Goal: Information Seeking & Learning: Learn about a topic

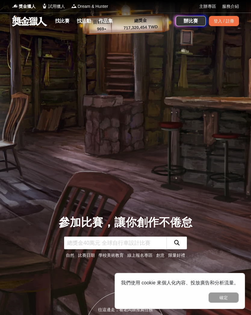
click at [105, 23] on link "作品集" at bounding box center [105, 21] width 19 height 8
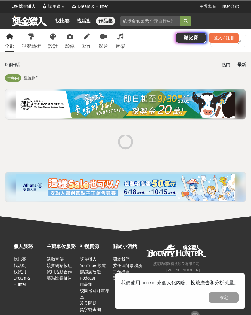
click at [85, 22] on link "找活動" at bounding box center [83, 21] width 19 height 8
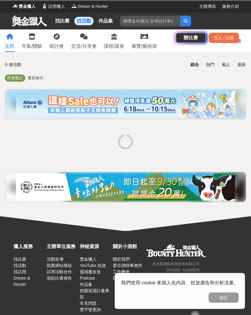
click at [65, 21] on link "找比賽" at bounding box center [62, 21] width 19 height 8
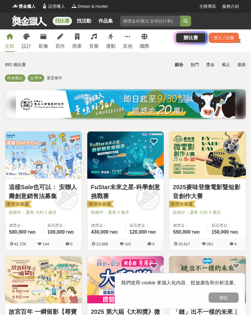
click at [65, 24] on link "找比賽" at bounding box center [62, 21] width 19 height 8
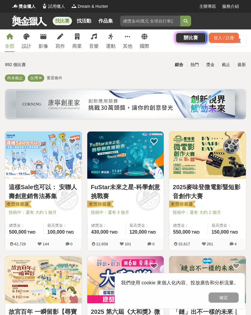
click at [64, 17] on link "找比賽" at bounding box center [62, 21] width 19 height 8
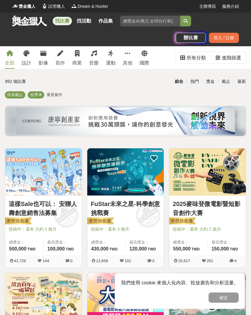
click at [67, 21] on link "找比賽" at bounding box center [62, 21] width 19 height 8
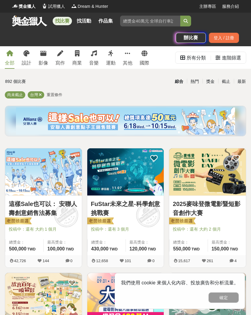
click at [77, 58] on link "商業" at bounding box center [77, 57] width 10 height 23
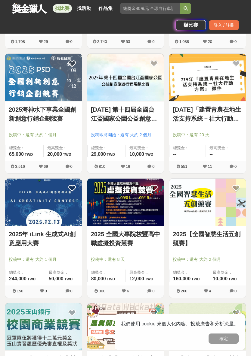
scroll to position [504, 0]
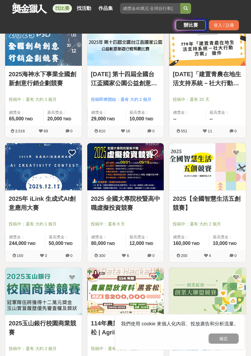
click at [134, 184] on img at bounding box center [125, 166] width 77 height 47
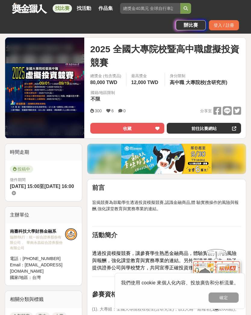
scroll to position [72, 0]
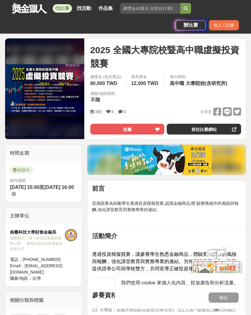
click at [219, 129] on link "前往比賽網站" at bounding box center [203, 129] width 74 height 11
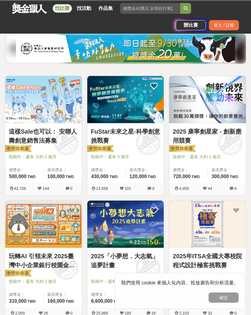
scroll to position [525, 0]
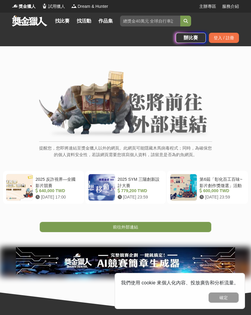
click at [195, 226] on link "前往外部連結" at bounding box center [125, 227] width 171 height 10
click at [194, 223] on link "前往外部連結" at bounding box center [125, 227] width 171 height 10
click at [193, 225] on link "前往外部連結" at bounding box center [125, 227] width 171 height 10
click at [196, 224] on link "前往外部連結" at bounding box center [125, 227] width 171 height 10
click at [224, 298] on button "確定" at bounding box center [223, 298] width 30 height 10
